Goal: Task Accomplishment & Management: Use online tool/utility

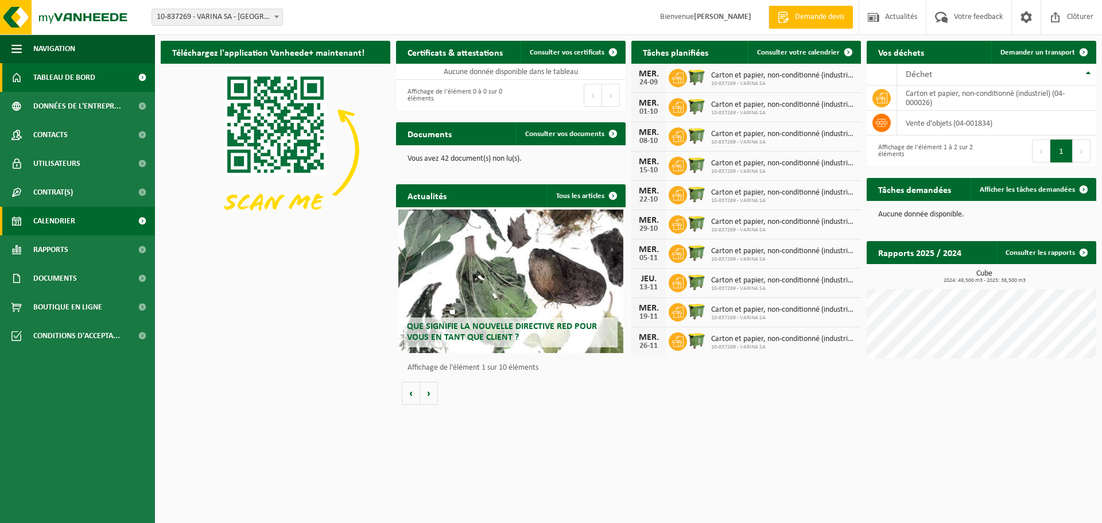
click at [67, 224] on span "Calendrier" at bounding box center [54, 221] width 42 height 29
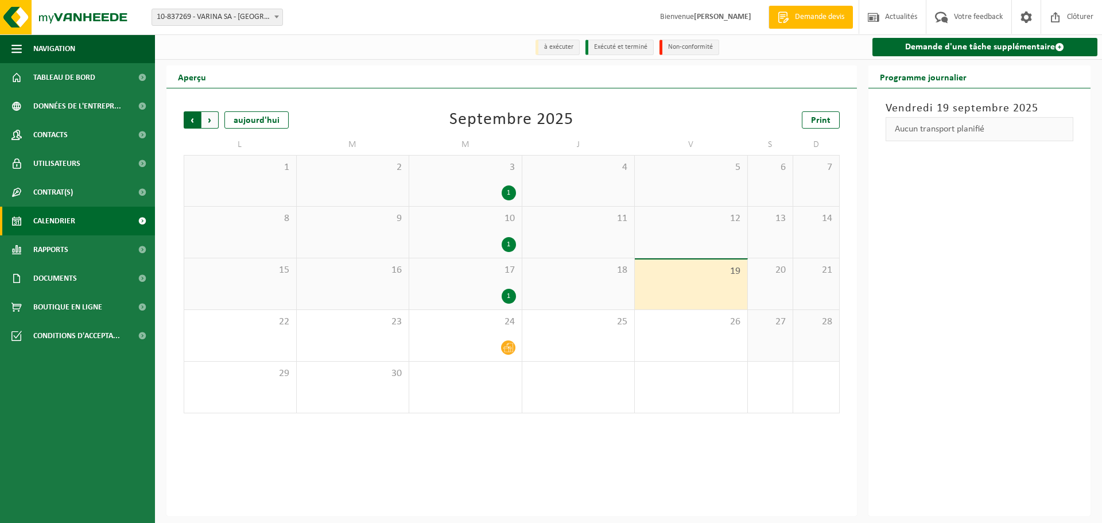
click at [209, 123] on span "Suivant" at bounding box center [209, 119] width 17 height 17
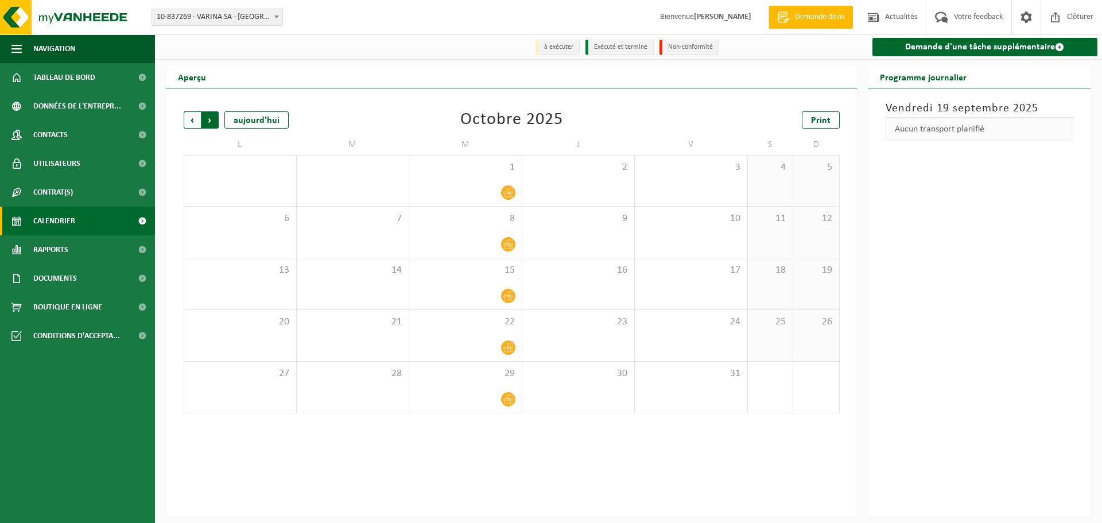
click at [193, 121] on span "Précédent" at bounding box center [192, 119] width 17 height 17
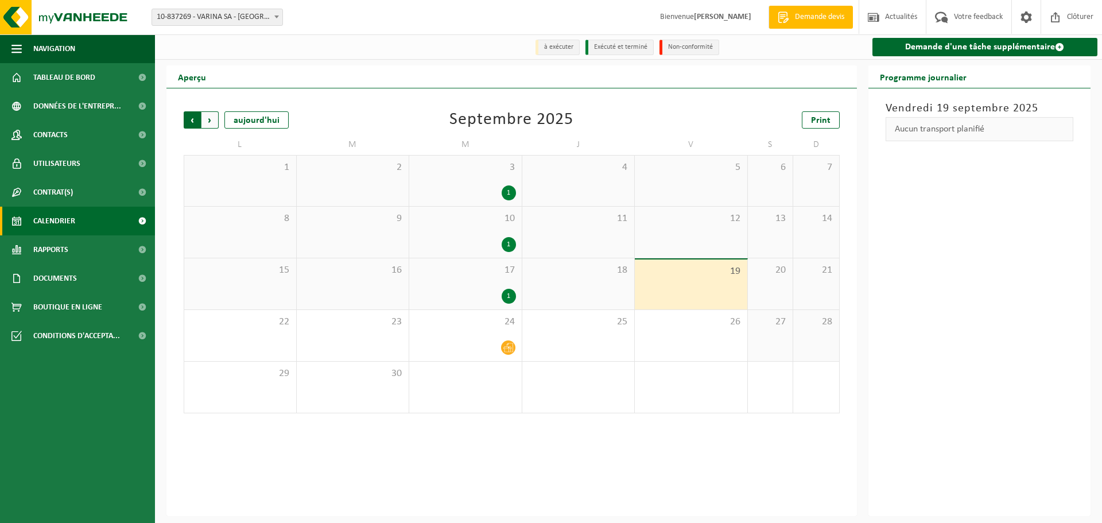
click at [212, 121] on span "Suivant" at bounding box center [209, 119] width 17 height 17
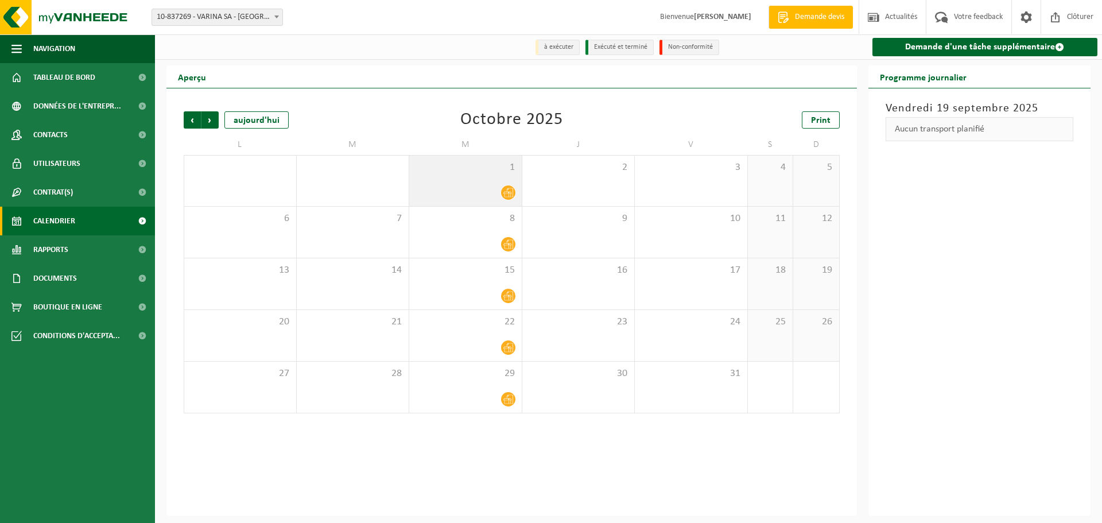
click at [507, 195] on icon at bounding box center [508, 193] width 10 height 10
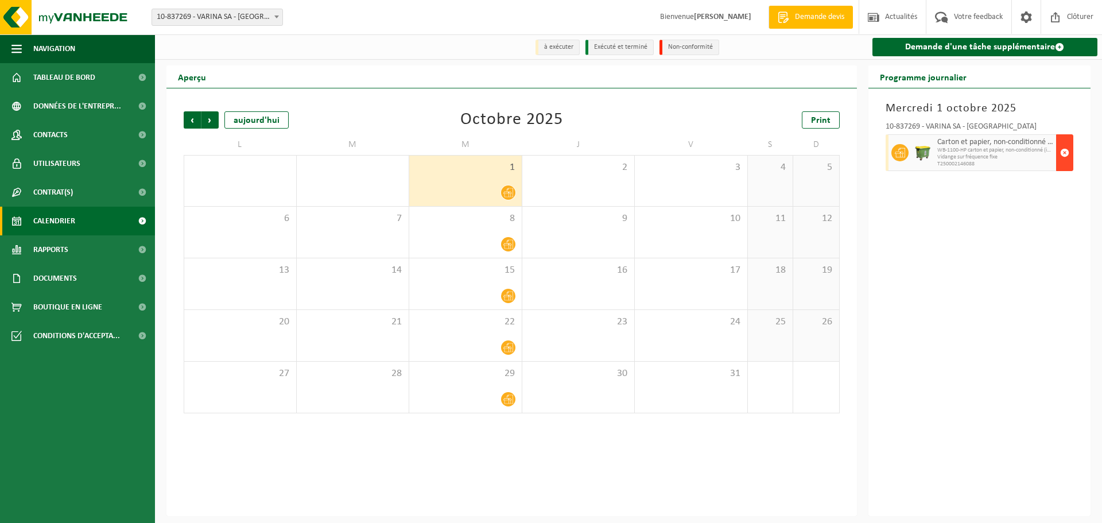
click at [1065, 155] on span "button" at bounding box center [1064, 152] width 9 height 23
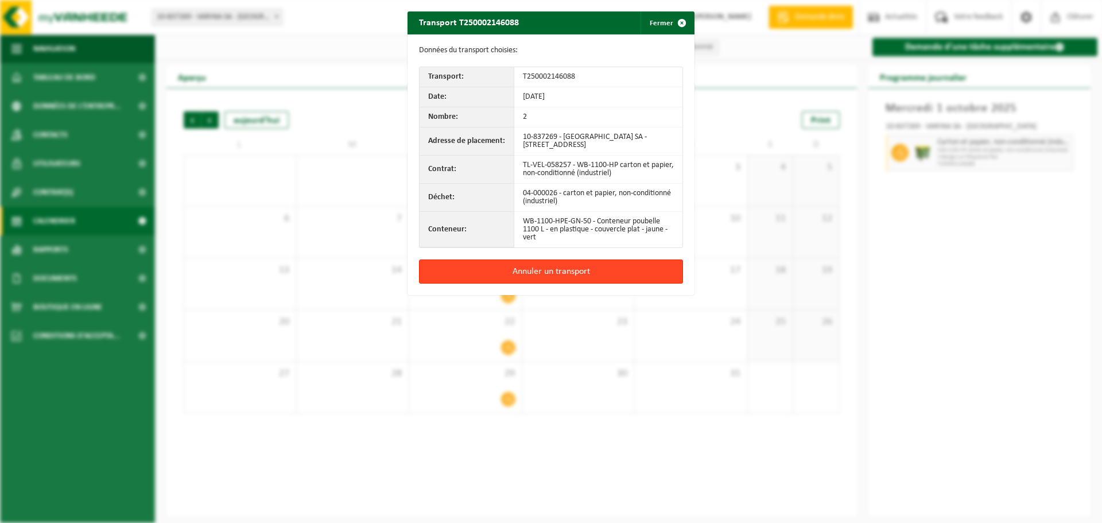
click at [547, 271] on button "Annuler un transport" at bounding box center [551, 271] width 264 height 24
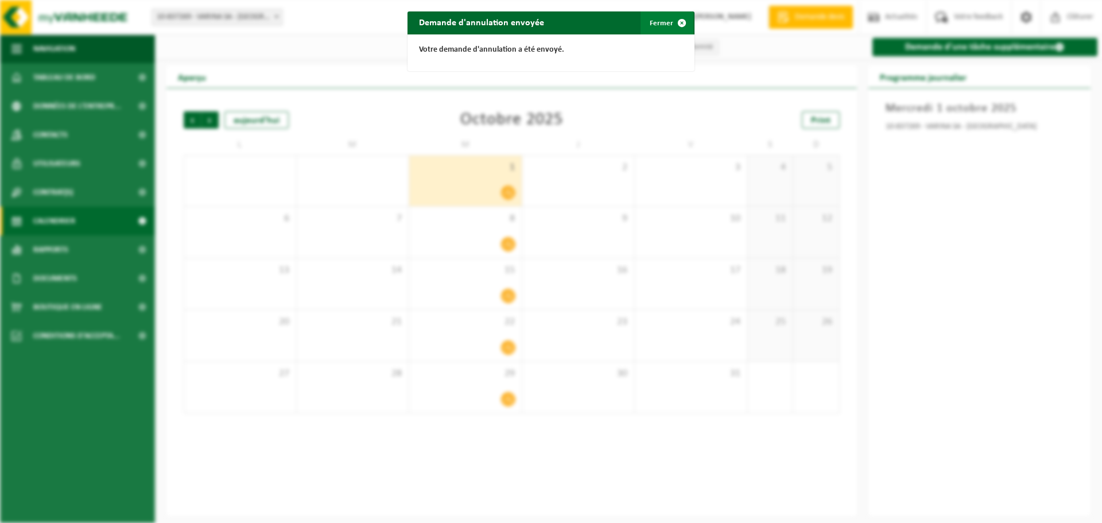
click at [679, 20] on span "button" at bounding box center [681, 22] width 23 height 23
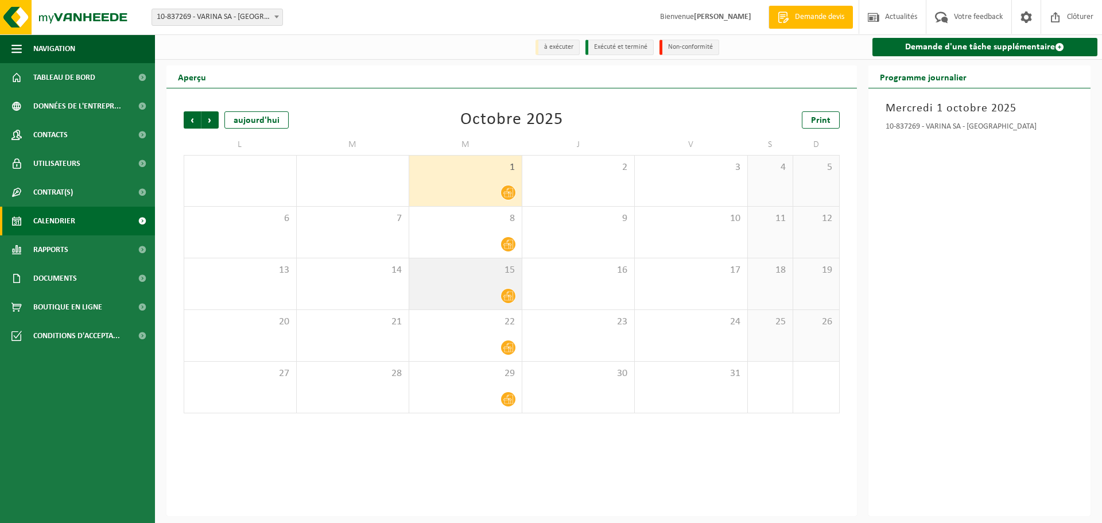
click at [509, 296] on icon at bounding box center [508, 296] width 10 height 10
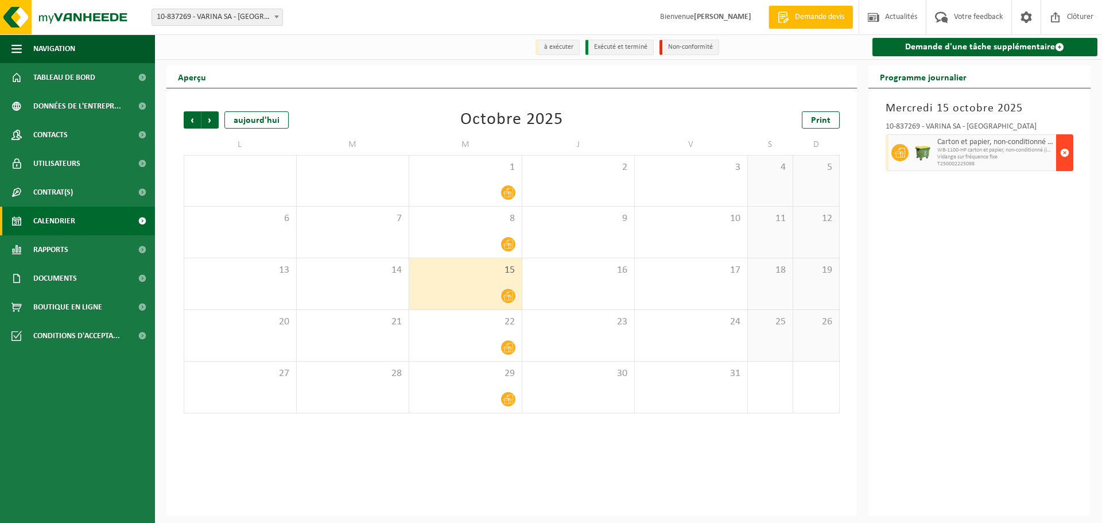
click at [1065, 156] on span "button" at bounding box center [1064, 152] width 9 height 23
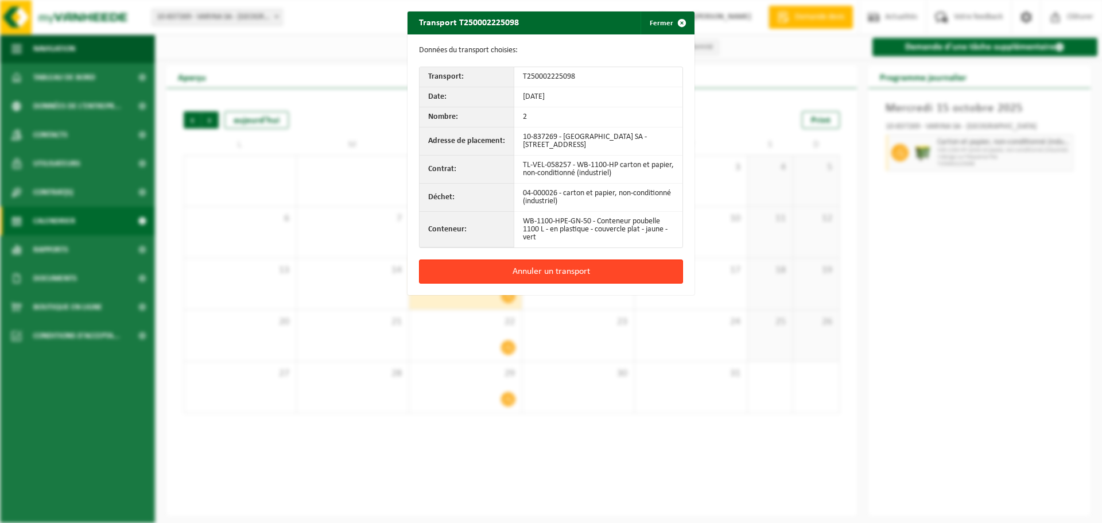
click at [527, 270] on button "Annuler un transport" at bounding box center [551, 271] width 264 height 24
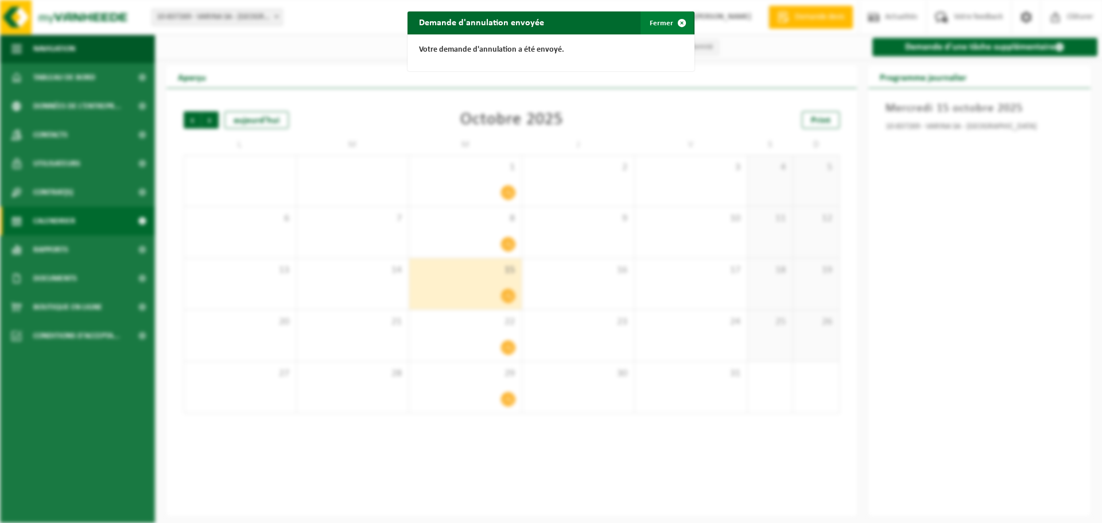
click at [678, 21] on span "button" at bounding box center [681, 22] width 23 height 23
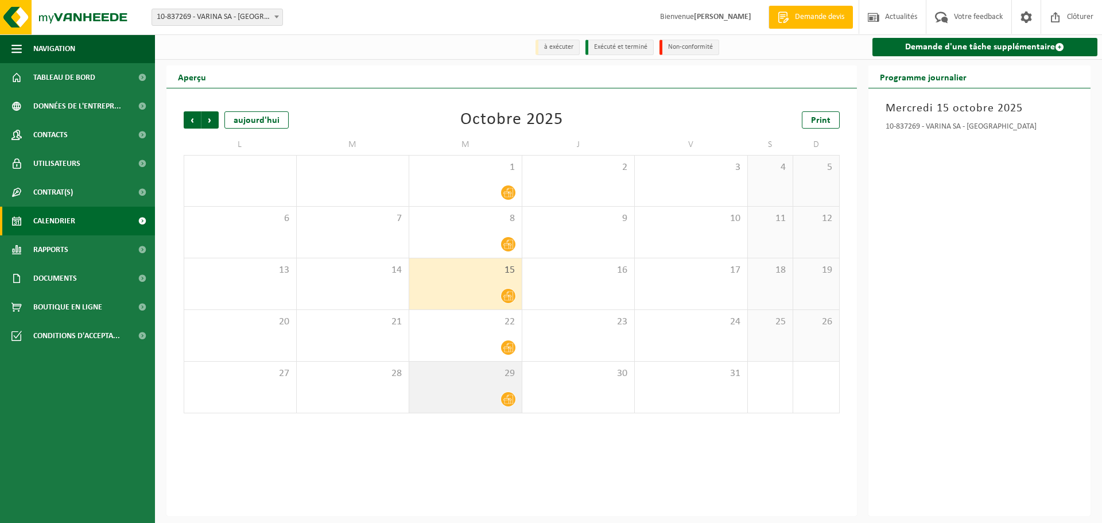
click at [512, 399] on icon at bounding box center [508, 399] width 10 height 9
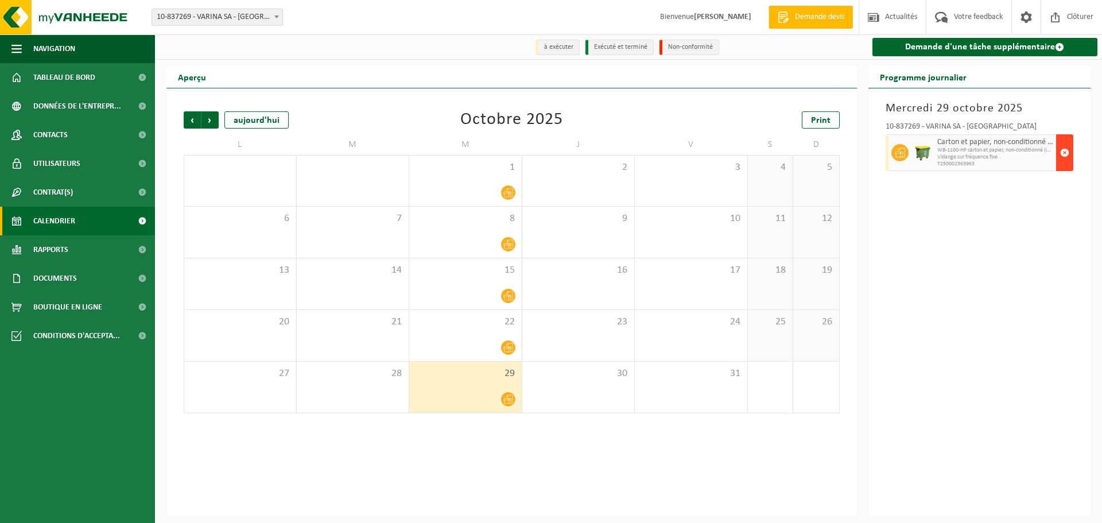
click at [1062, 154] on span "button" at bounding box center [1064, 152] width 9 height 23
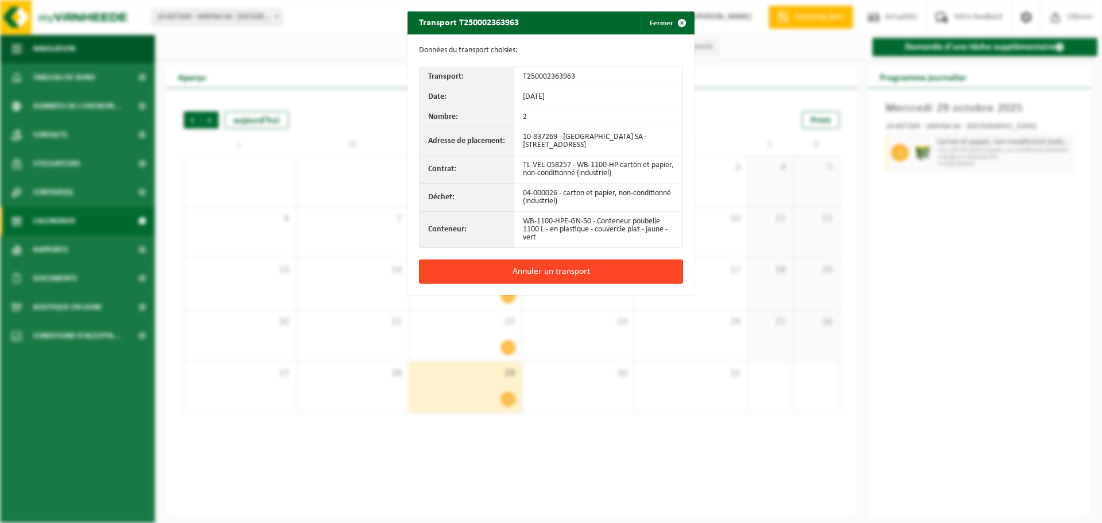
click at [569, 266] on button "Annuler un transport" at bounding box center [551, 271] width 264 height 24
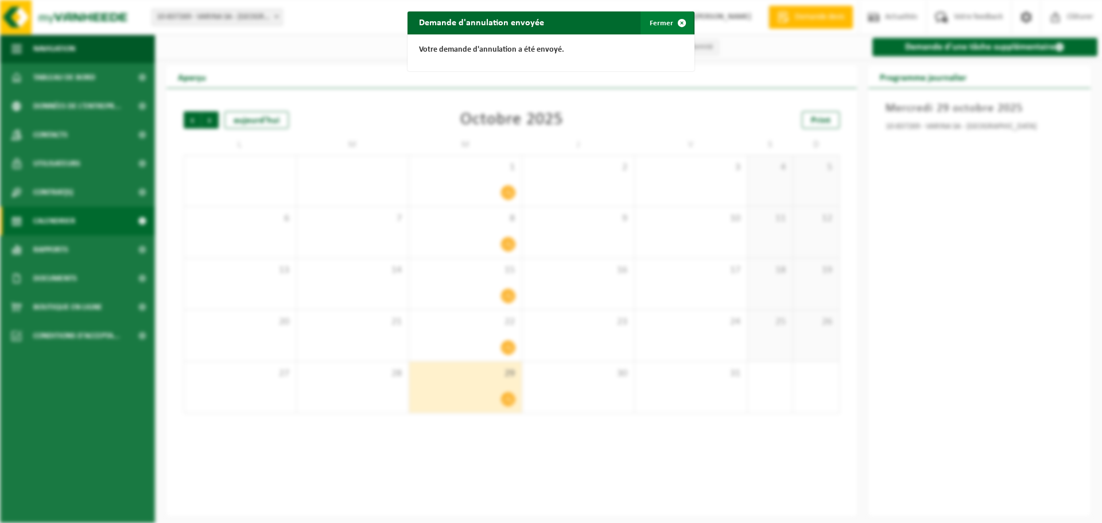
click at [678, 18] on span "button" at bounding box center [681, 22] width 23 height 23
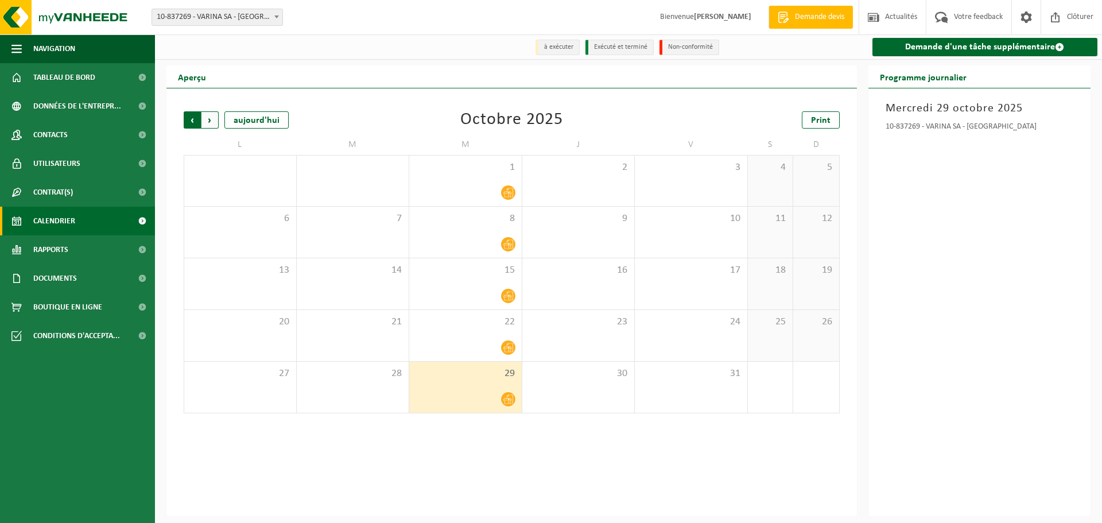
click at [213, 121] on span "Suivant" at bounding box center [209, 119] width 17 height 17
